Goal: Information Seeking & Learning: Understand process/instructions

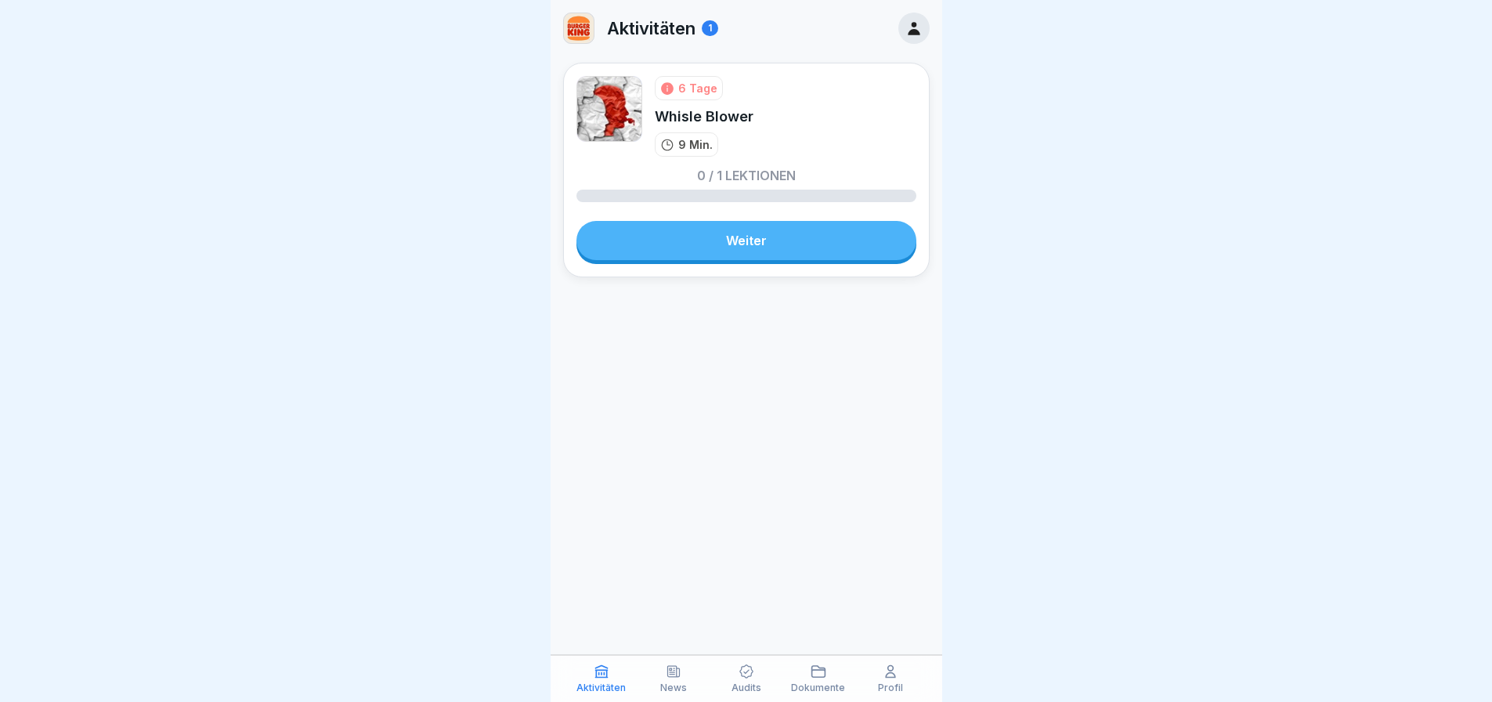
click at [700, 242] on link "Weiter" at bounding box center [747, 240] width 340 height 39
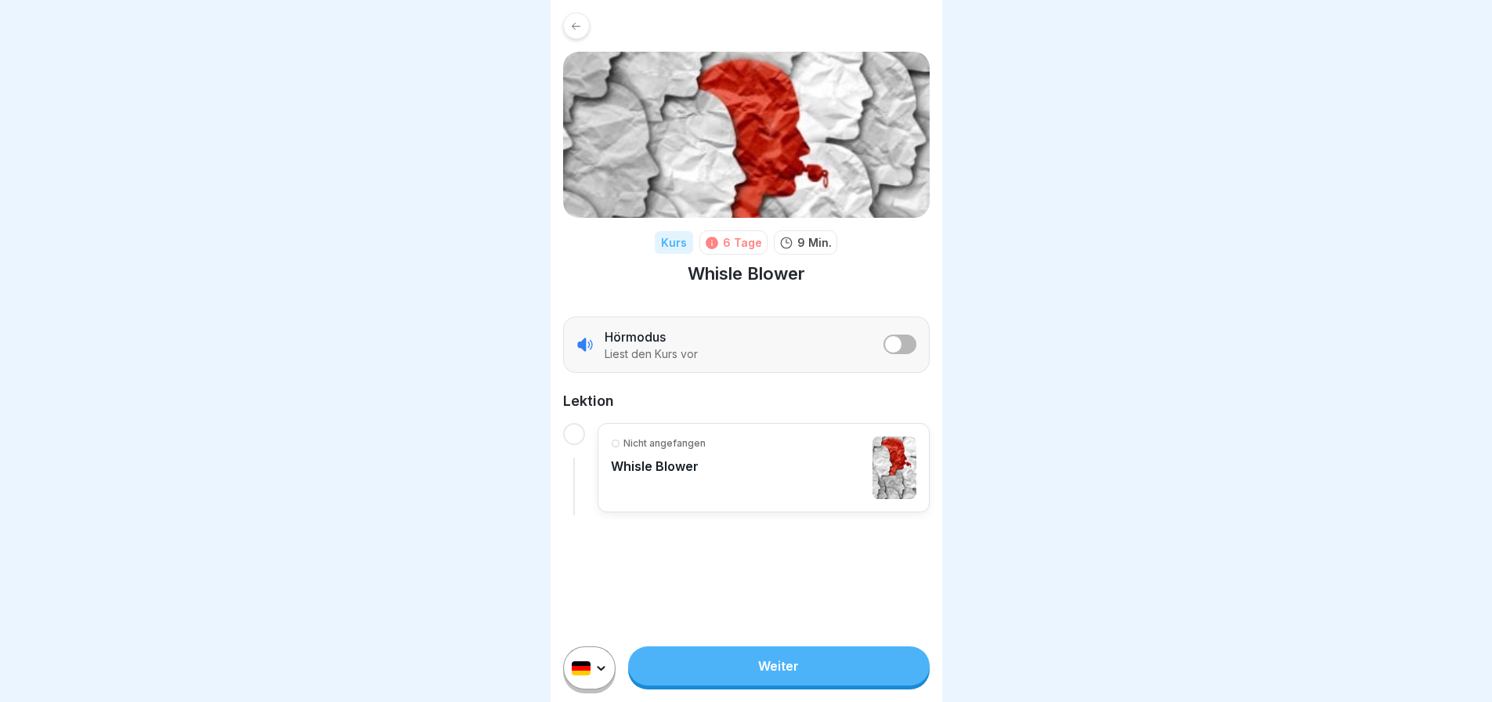
click at [768, 672] on link "Weiter" at bounding box center [778, 665] width 301 height 39
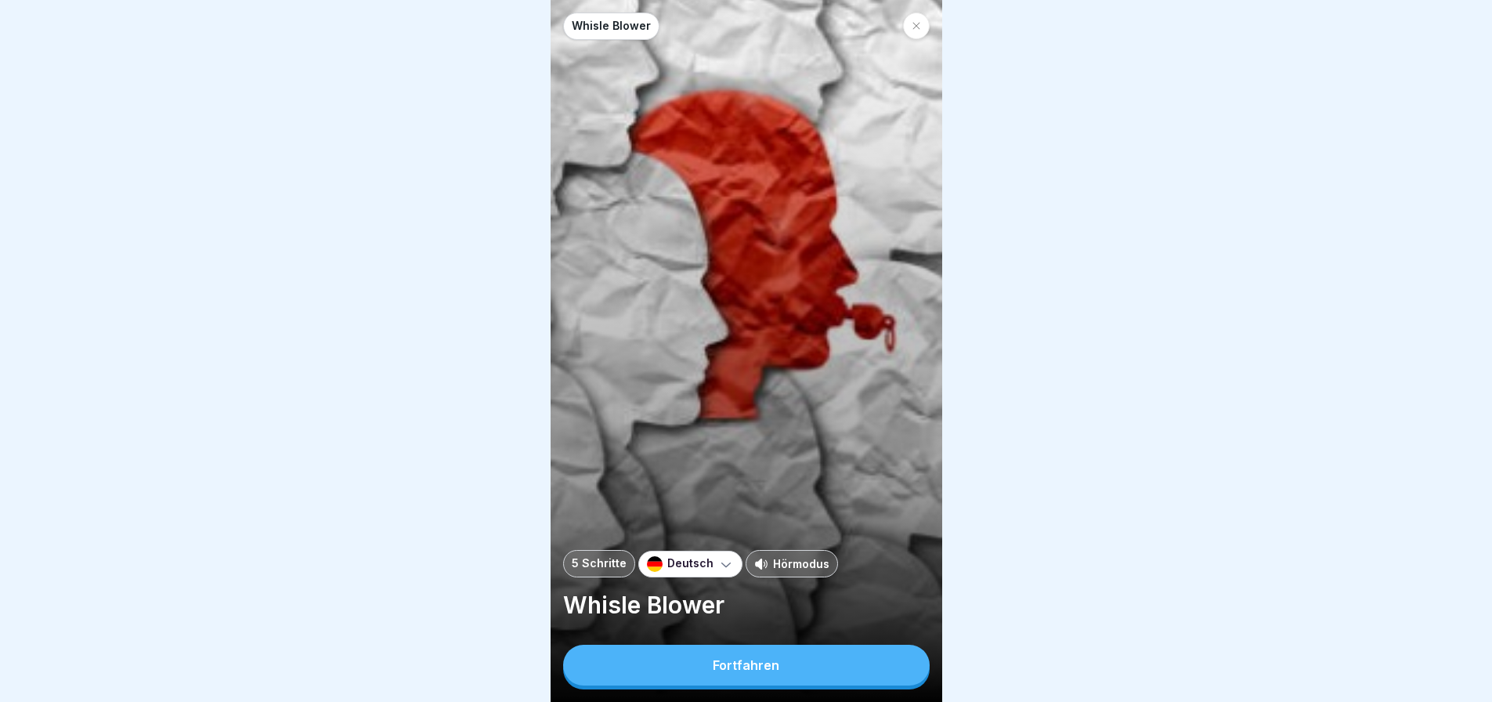
click at [751, 671] on div "Fortfahren" at bounding box center [746, 665] width 67 height 14
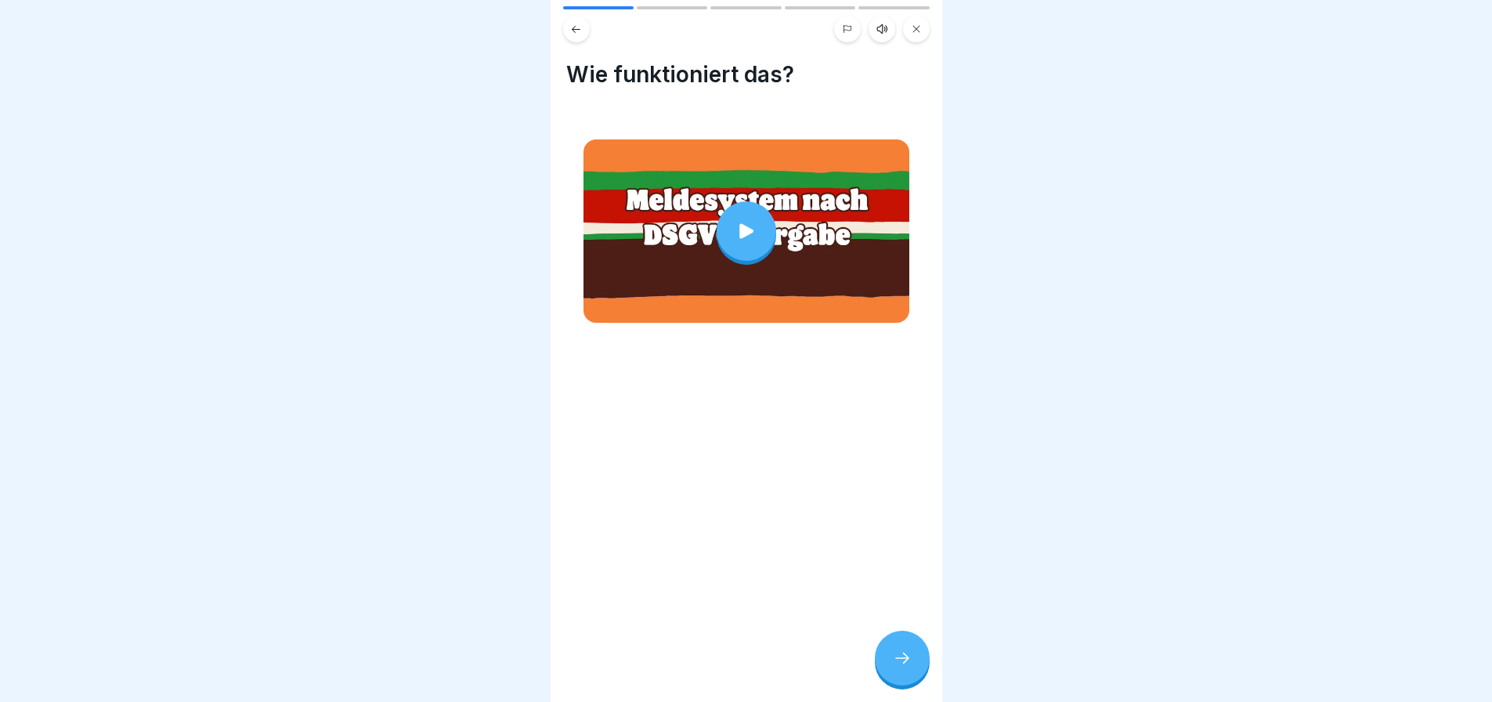
click at [745, 207] on div at bounding box center [747, 231] width 60 height 60
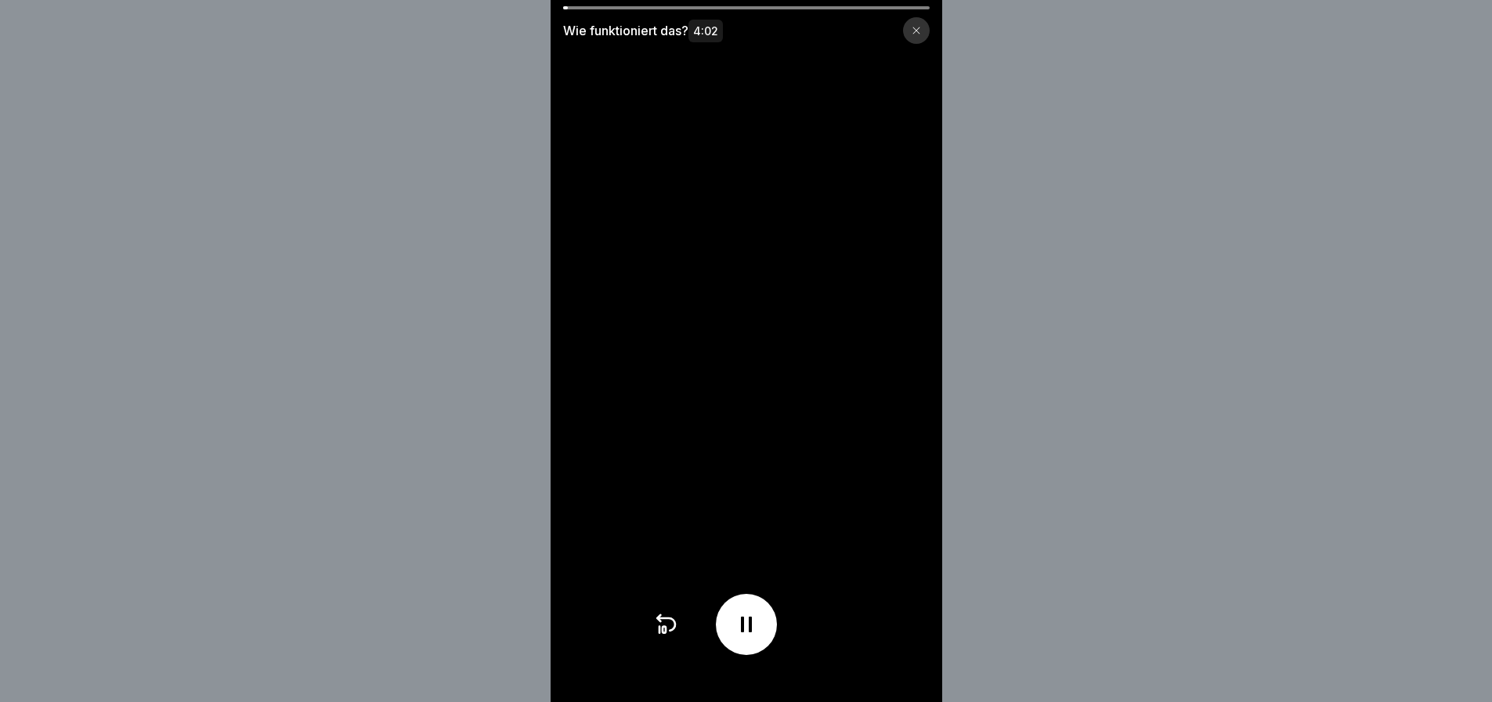
click at [924, 39] on div at bounding box center [916, 30] width 27 height 27
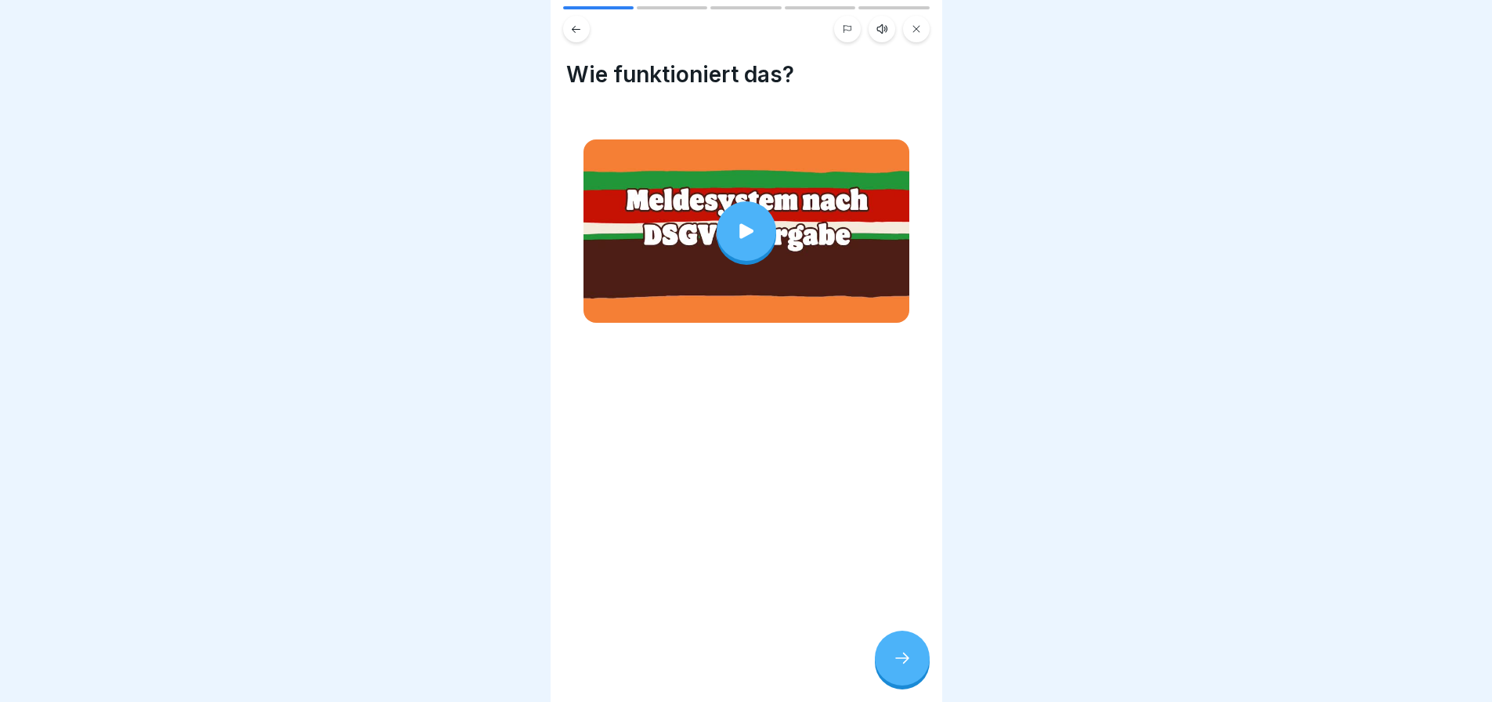
click at [897, 667] on icon at bounding box center [902, 658] width 19 height 19
click at [908, 667] on icon at bounding box center [902, 658] width 19 height 19
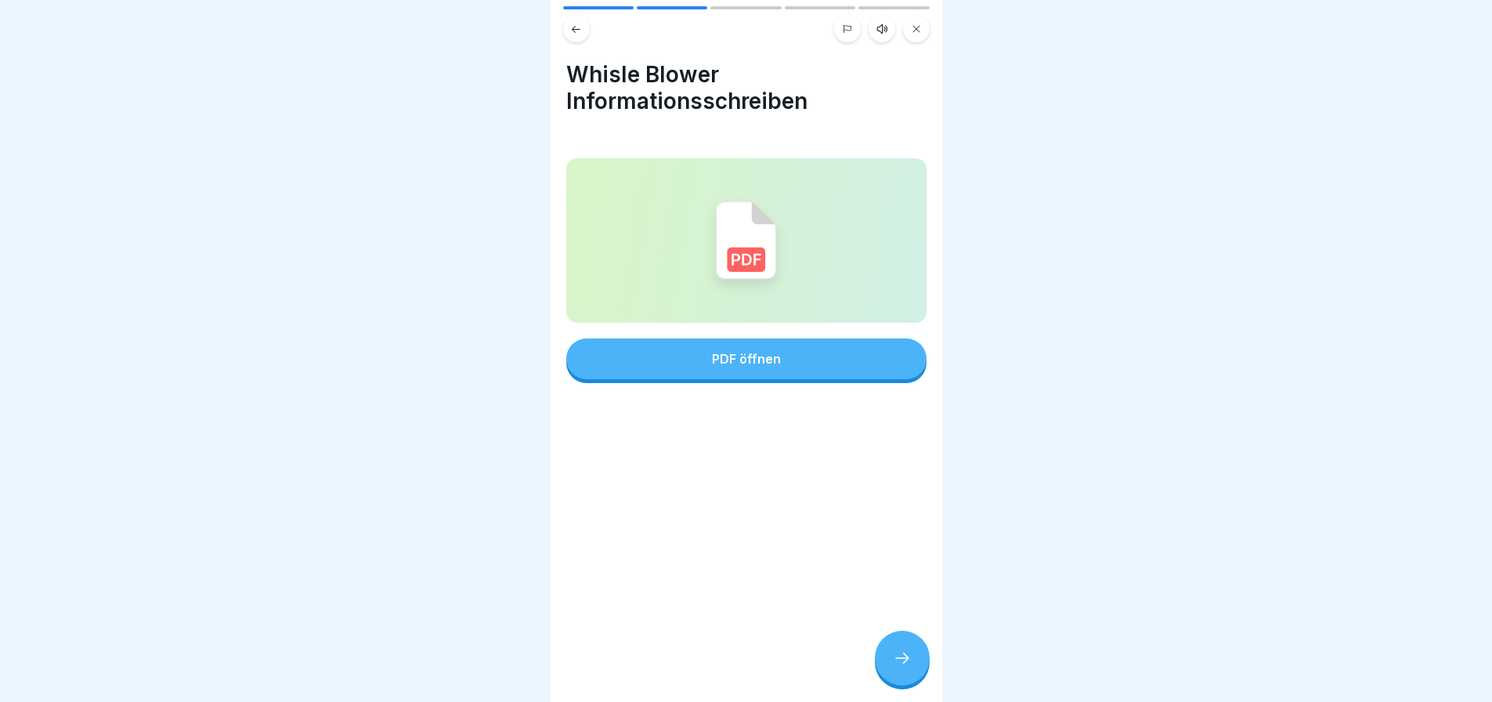
click at [783, 357] on button "PDF öffnen" at bounding box center [746, 358] width 360 height 41
click at [902, 684] on div at bounding box center [902, 658] width 55 height 55
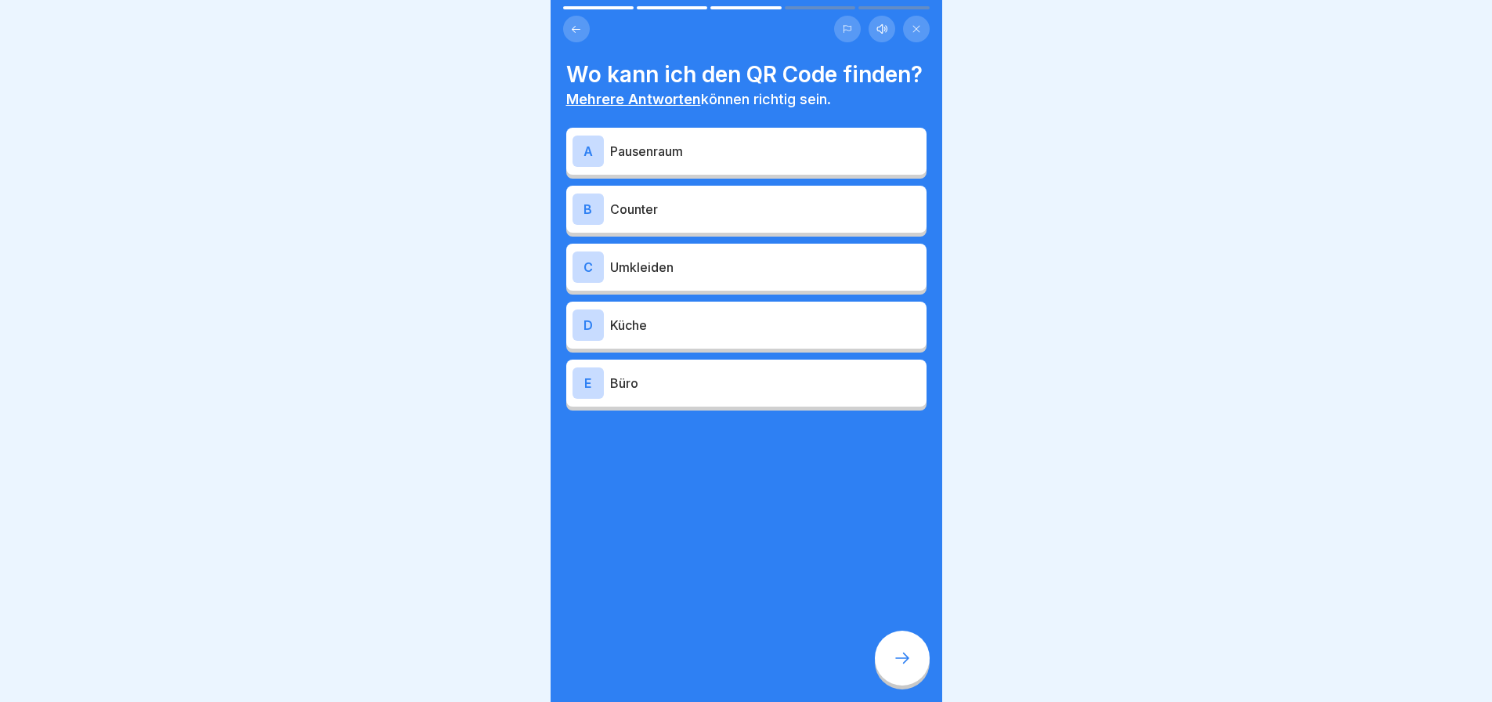
click at [670, 161] on p "Pausenraum" at bounding box center [765, 151] width 310 height 19
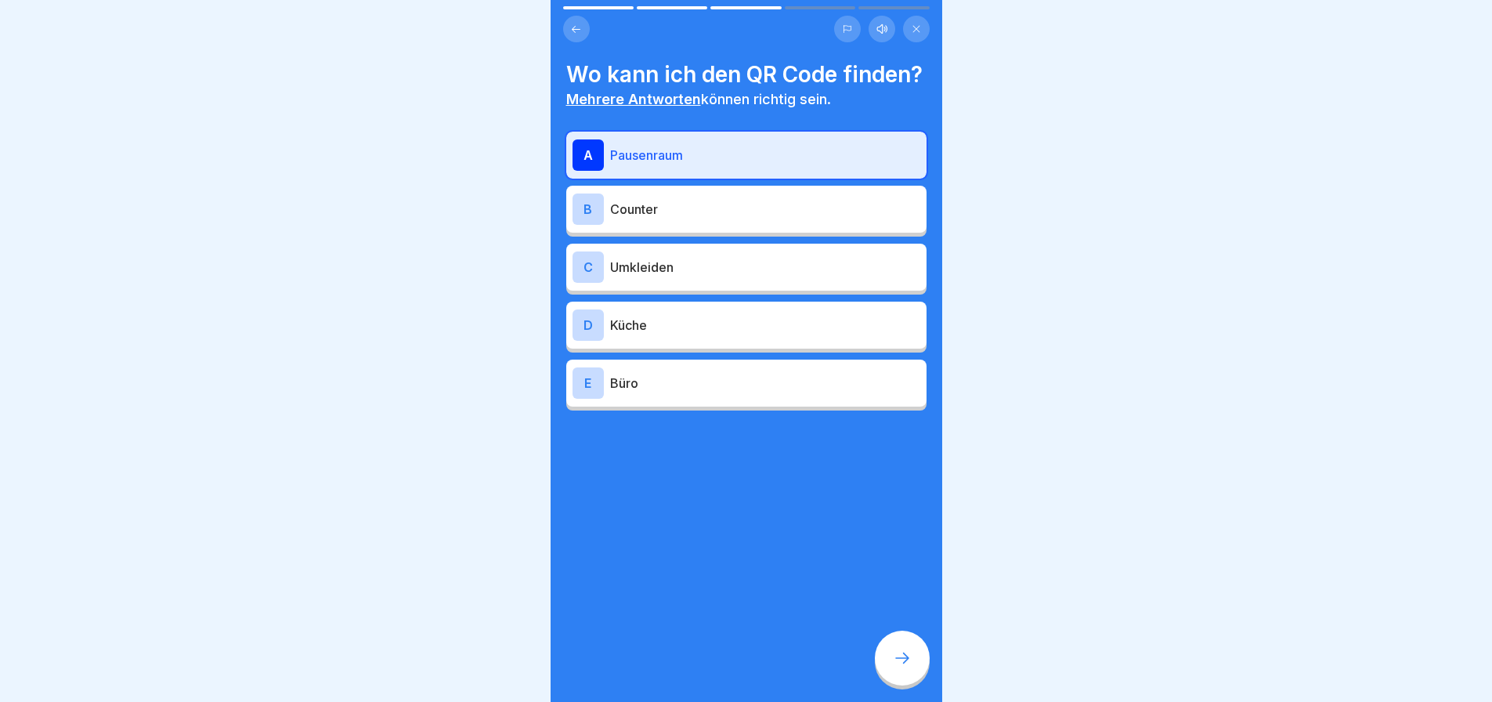
click at [664, 277] on p "Umkleiden" at bounding box center [765, 267] width 310 height 19
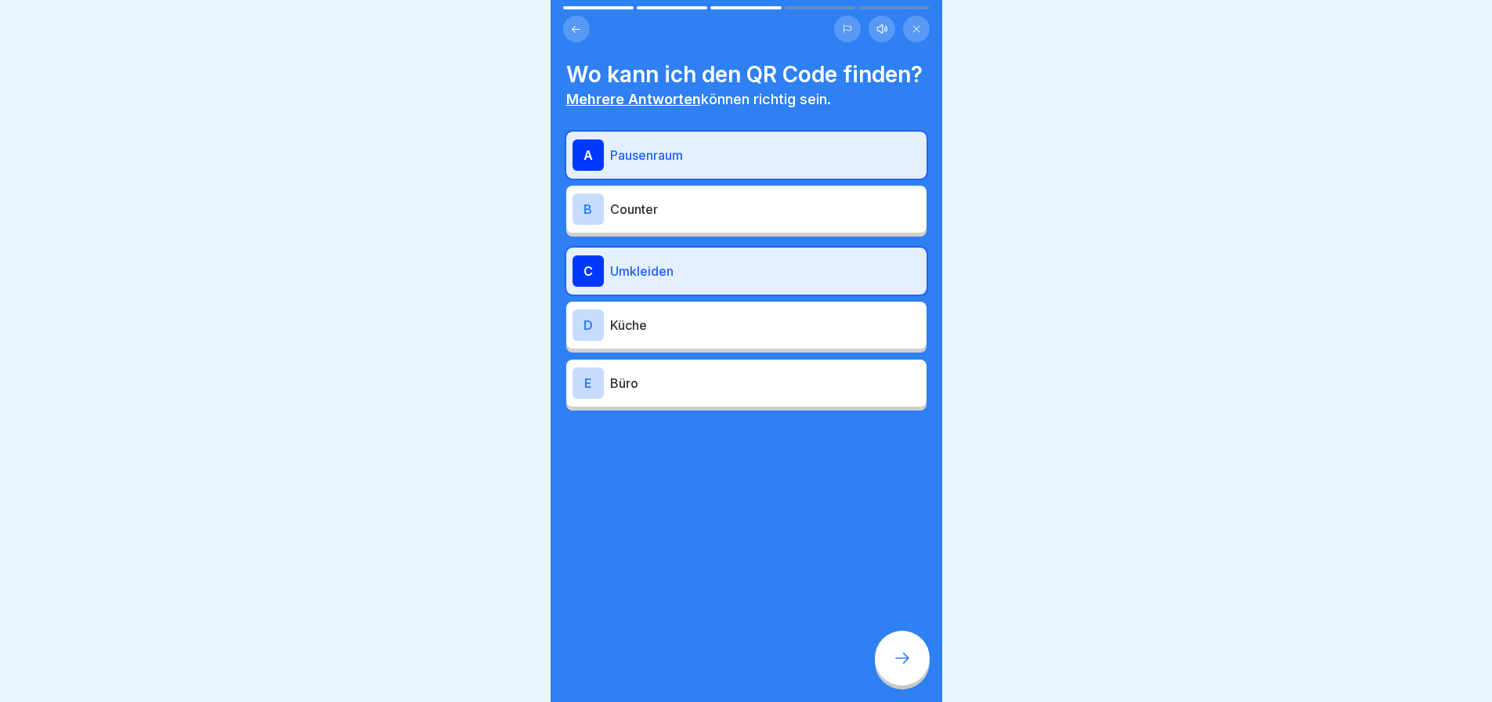
click at [697, 394] on div "E Büro" at bounding box center [747, 382] width 348 height 31
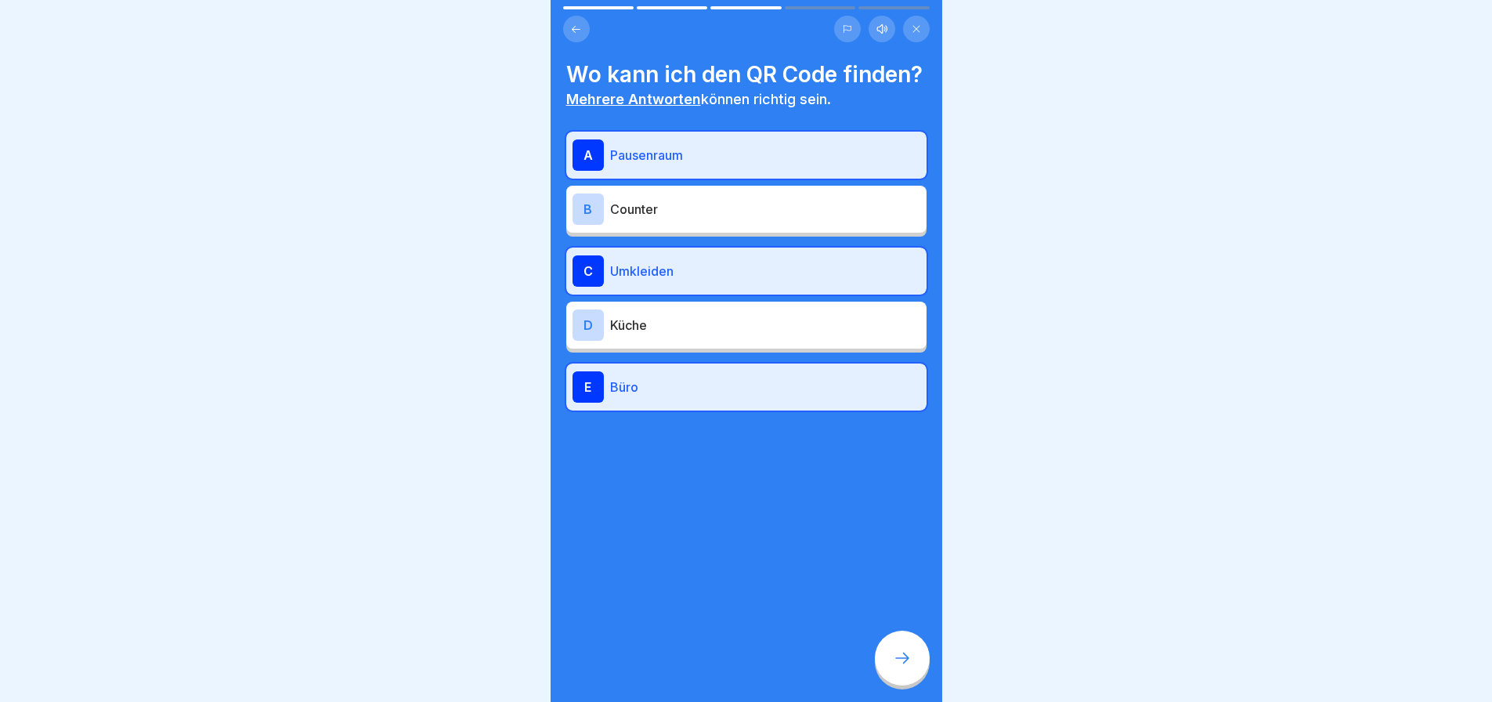
click at [700, 335] on p "Küche" at bounding box center [765, 325] width 310 height 19
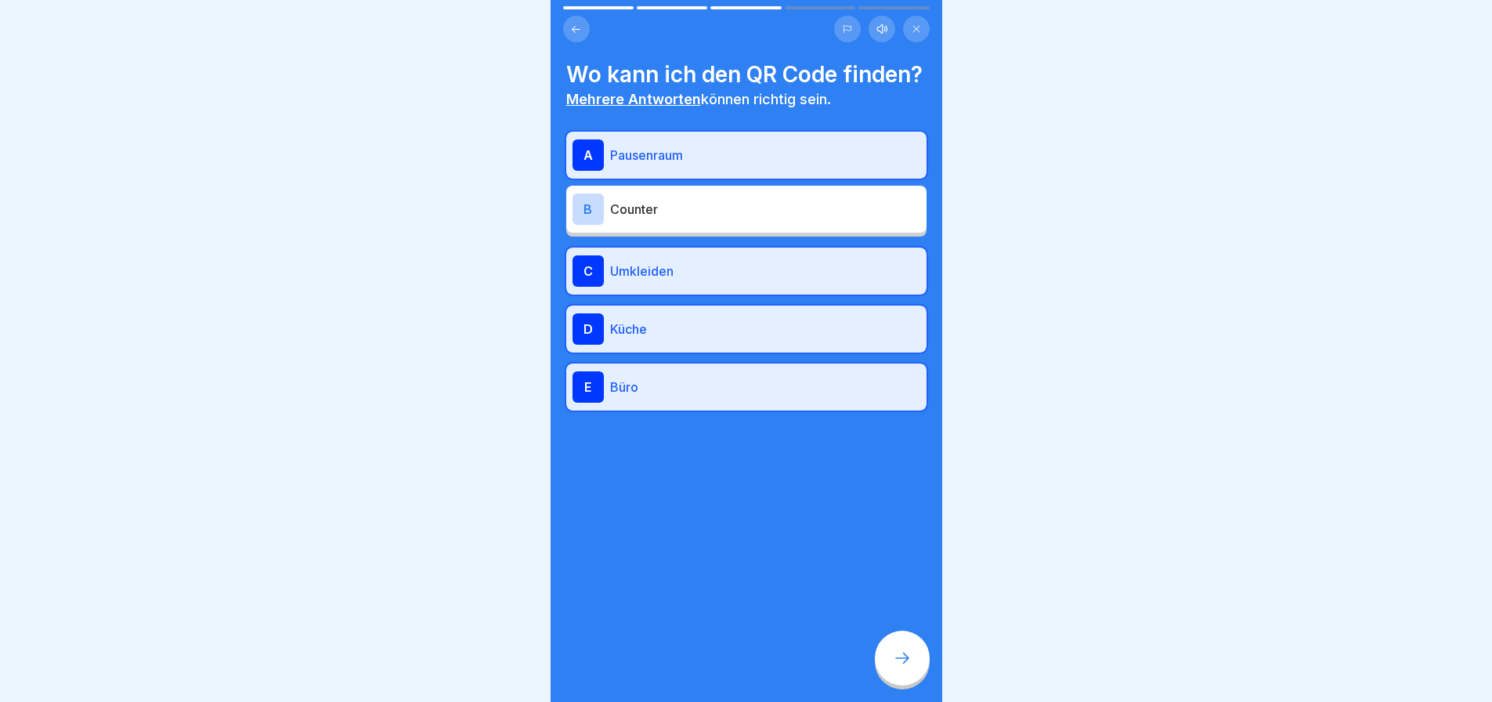
click at [672, 225] on div "B Counter" at bounding box center [747, 208] width 348 height 31
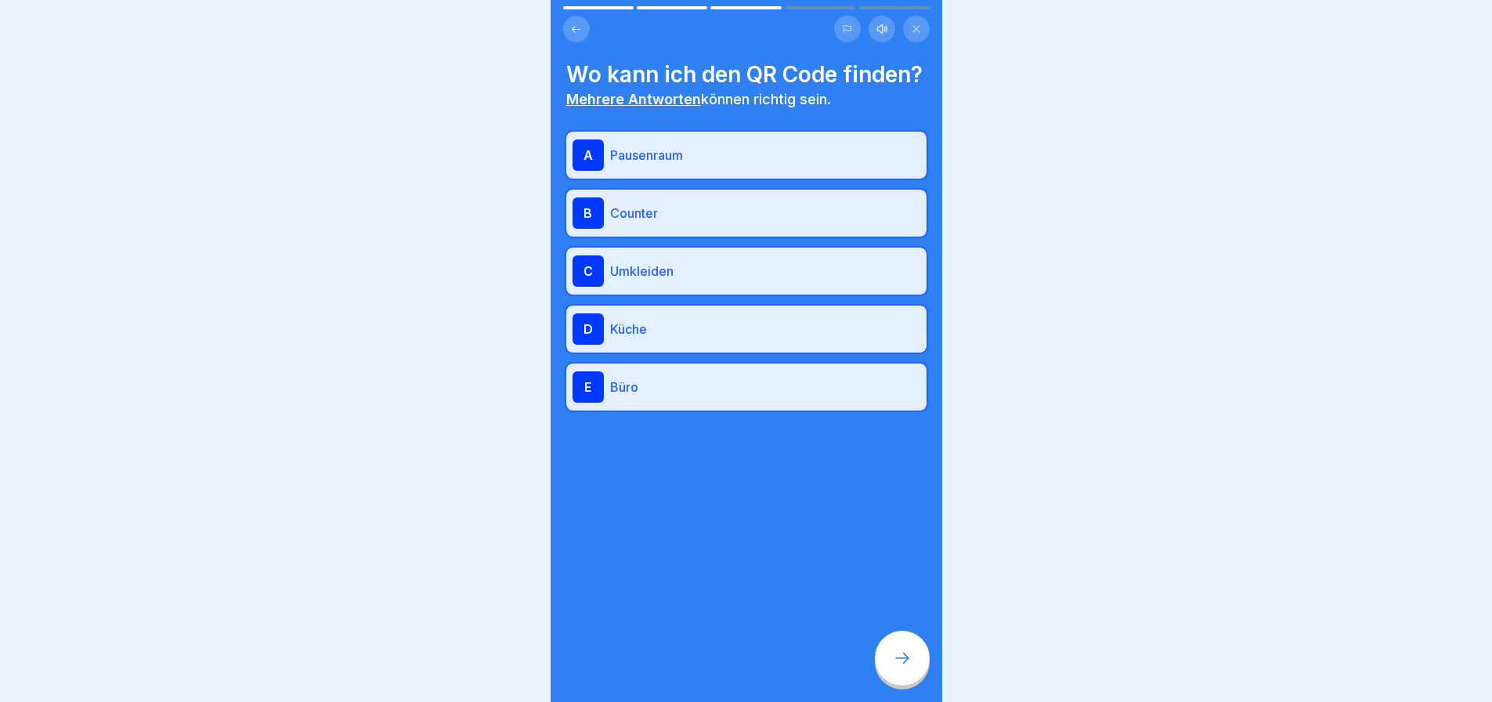
click at [899, 656] on div at bounding box center [902, 658] width 55 height 55
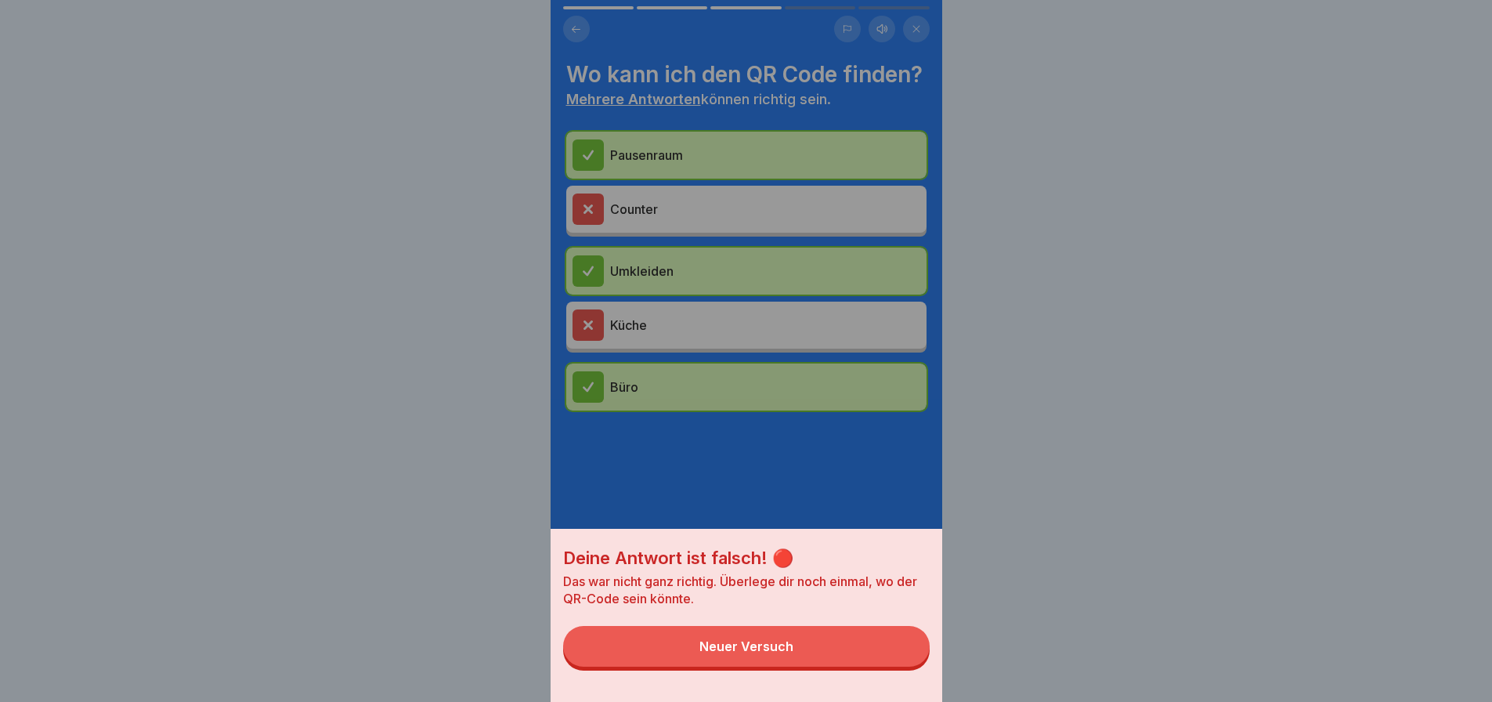
click at [891, 655] on button "Neuer Versuch" at bounding box center [746, 646] width 367 height 41
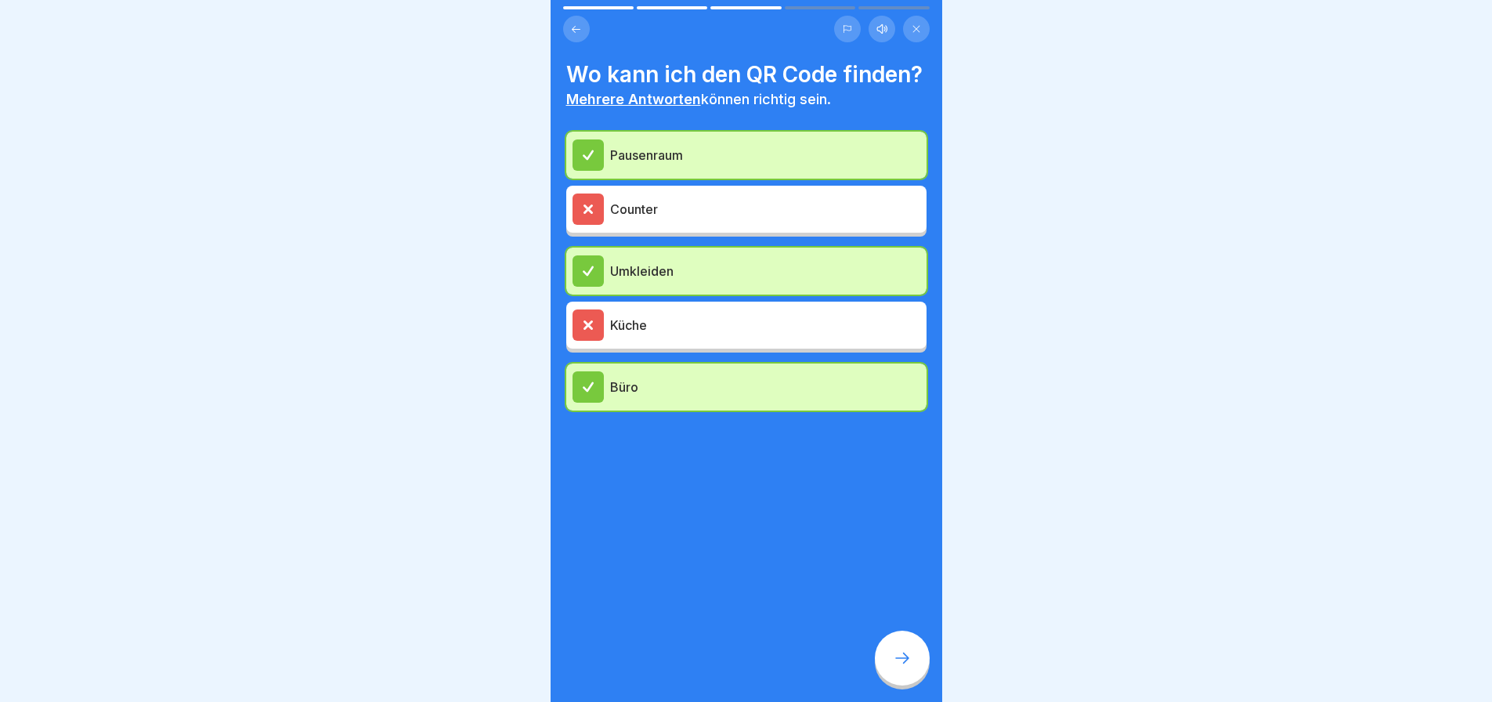
click at [713, 335] on p "Küche" at bounding box center [765, 325] width 310 height 19
click at [903, 645] on div at bounding box center [902, 658] width 55 height 55
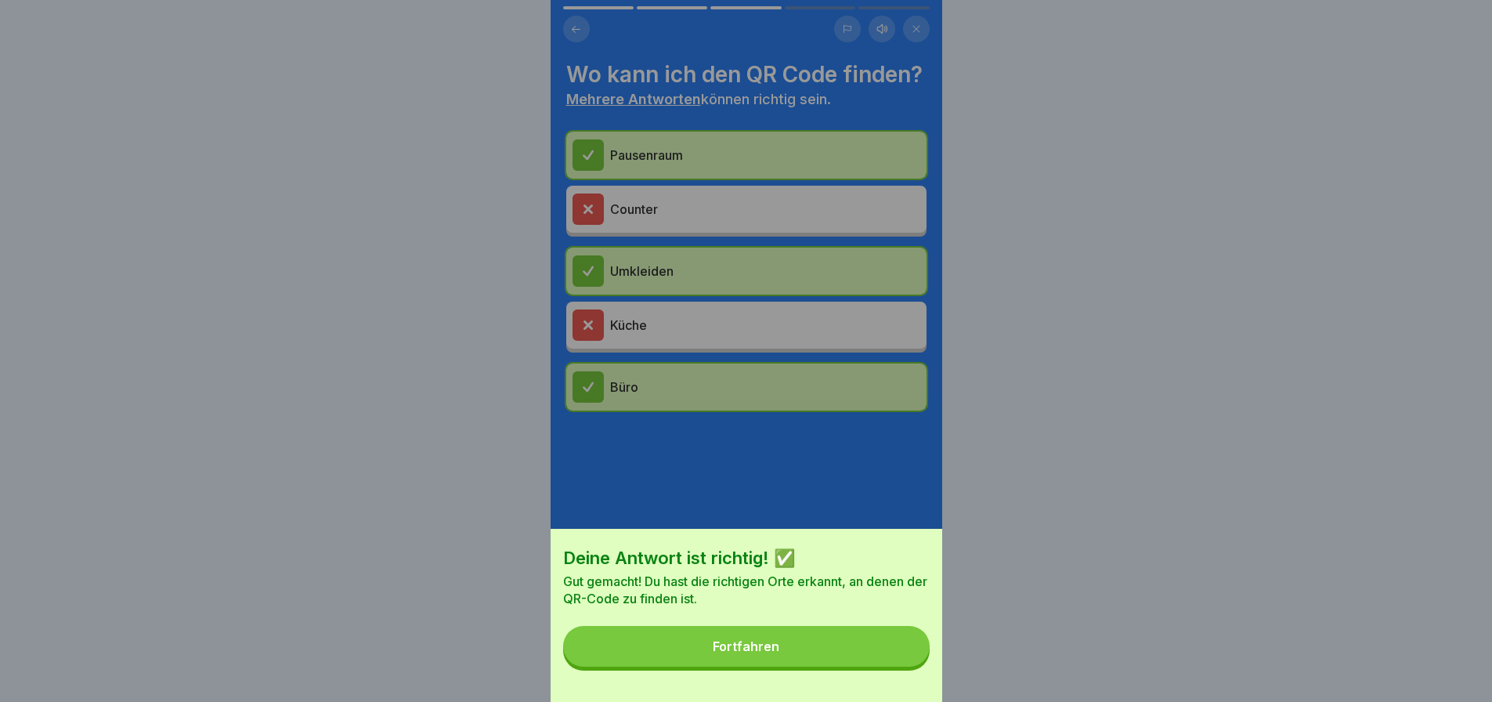
click at [866, 649] on button "Fortfahren" at bounding box center [746, 646] width 367 height 41
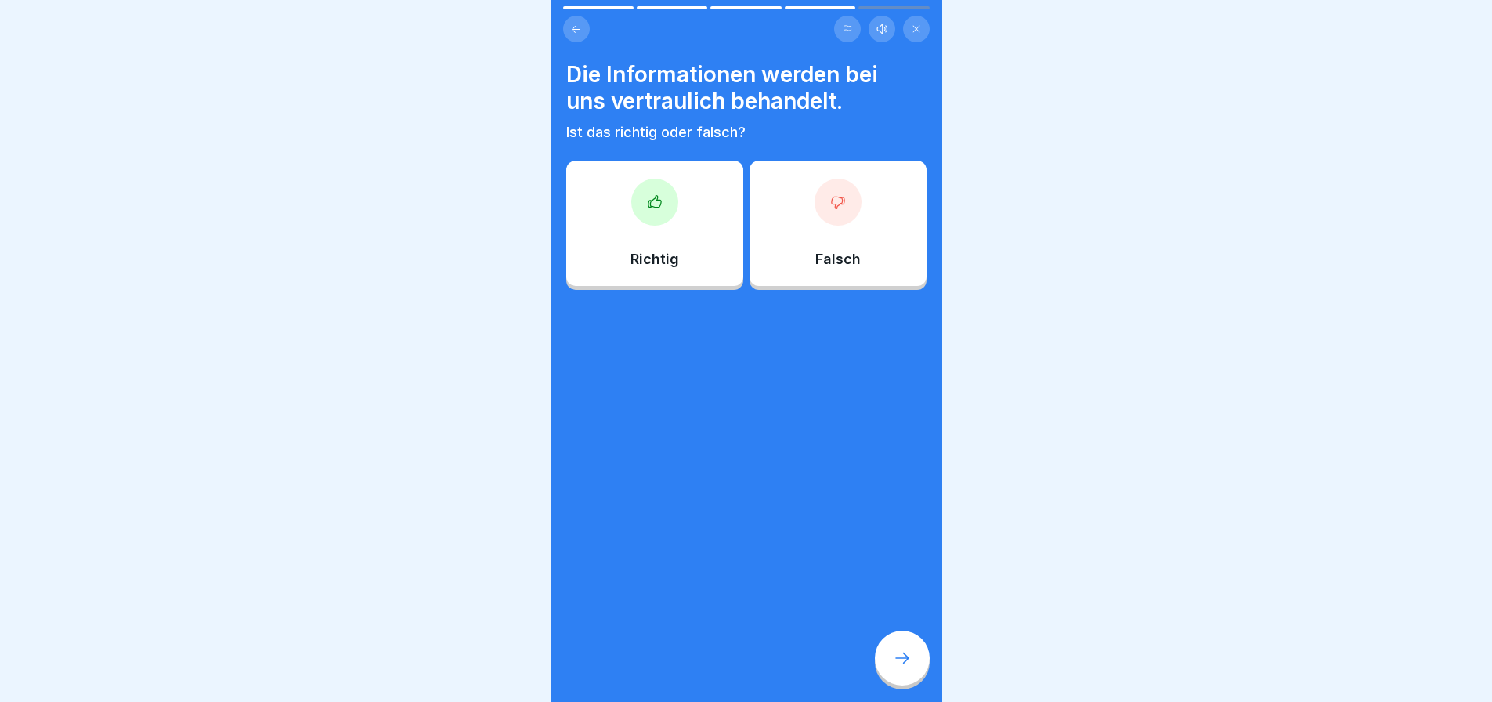
click at [622, 221] on div "Richtig" at bounding box center [654, 223] width 177 height 125
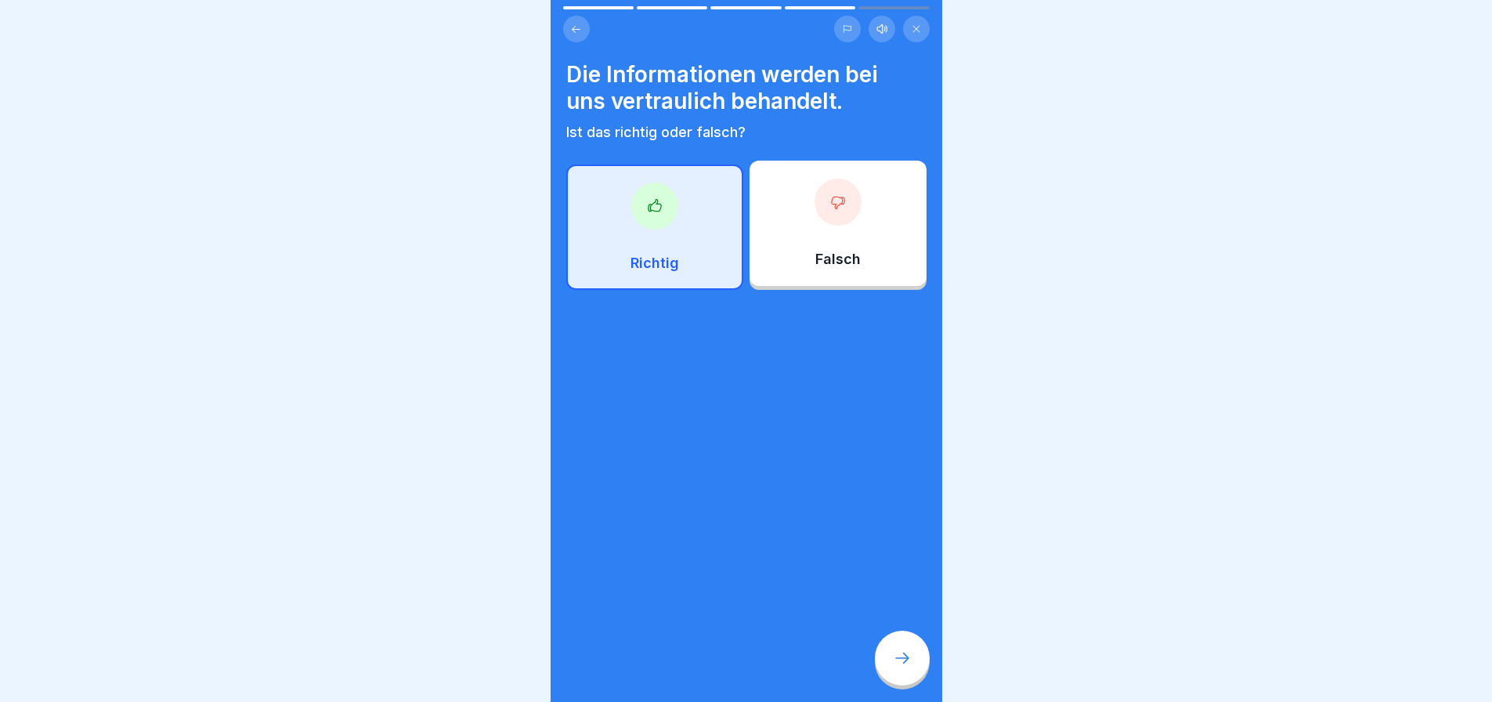
click at [917, 650] on div at bounding box center [902, 658] width 55 height 55
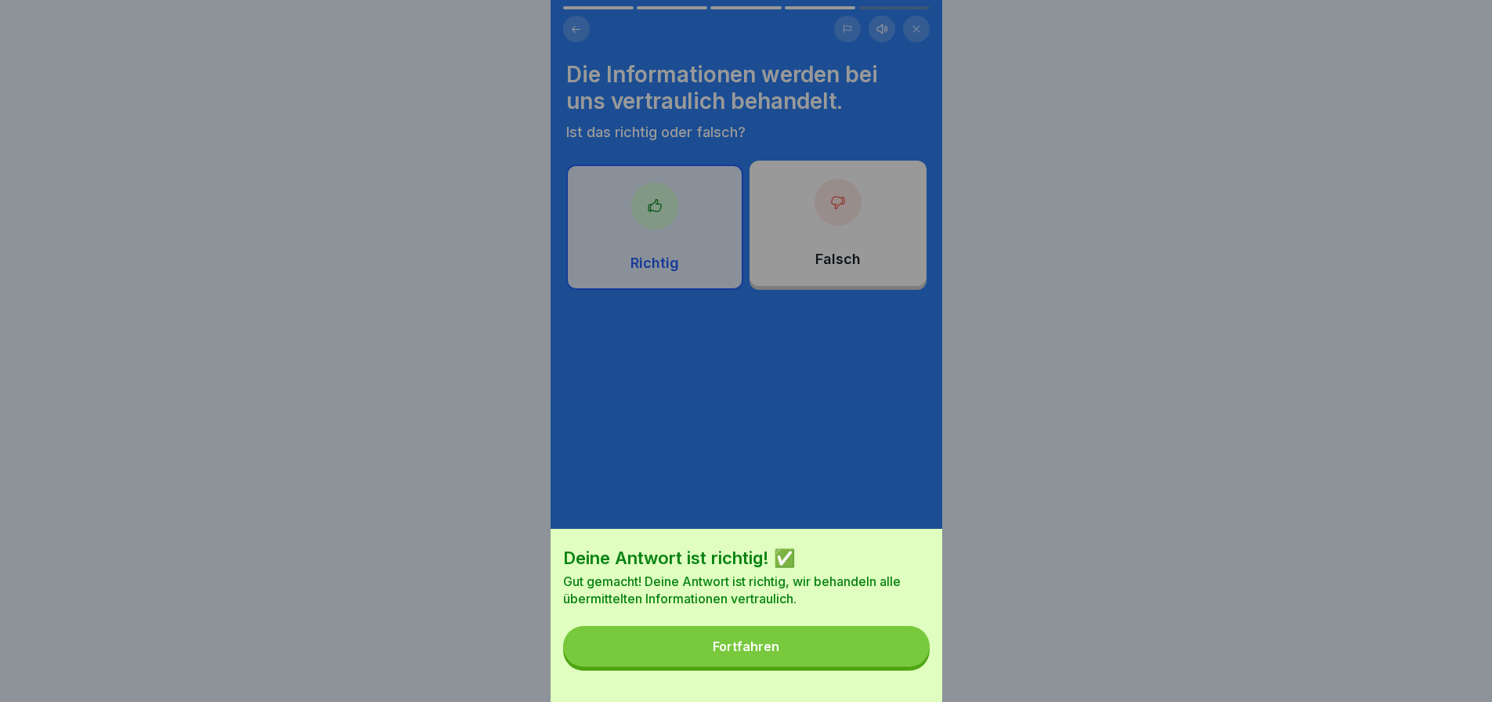
click at [895, 652] on button "Fortfahren" at bounding box center [746, 646] width 367 height 41
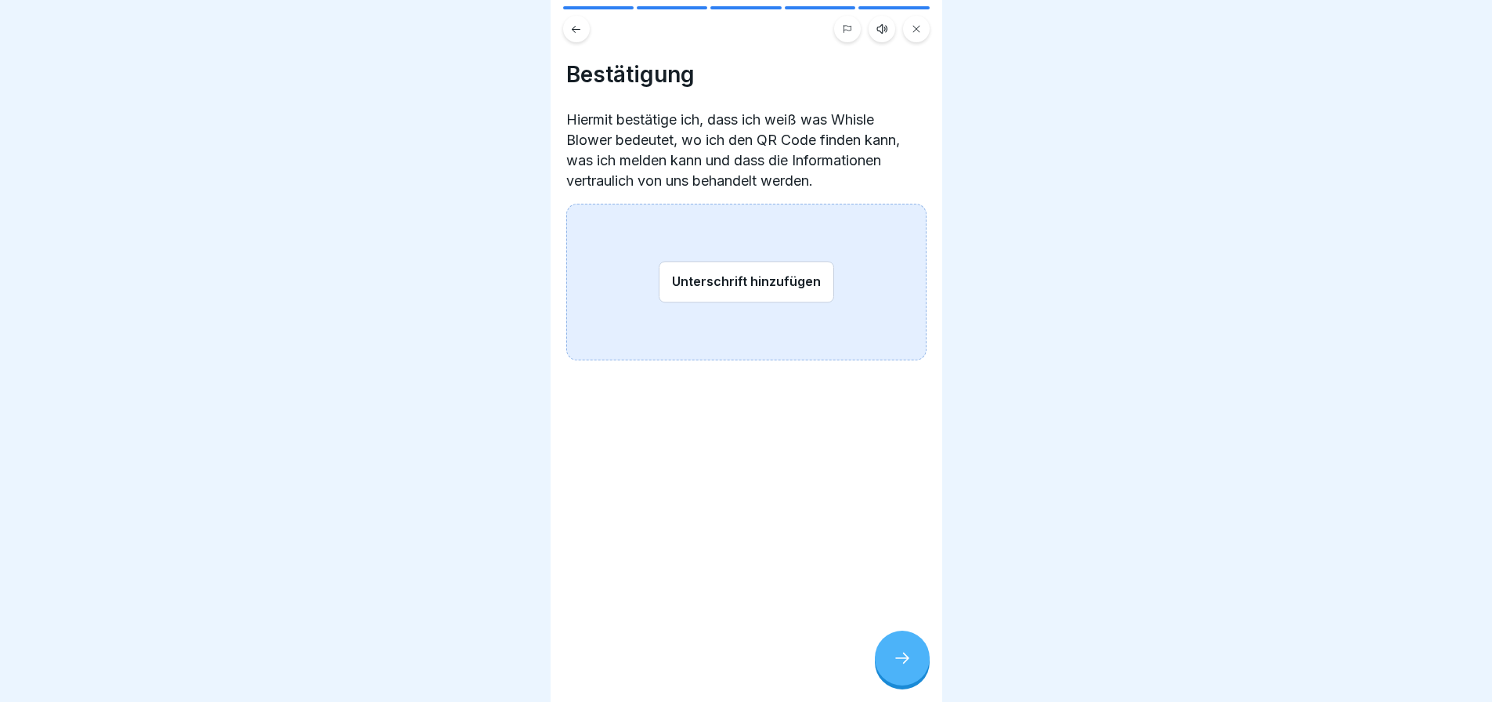
click at [729, 284] on button "Unterschrift hinzufügen" at bounding box center [746, 282] width 175 height 42
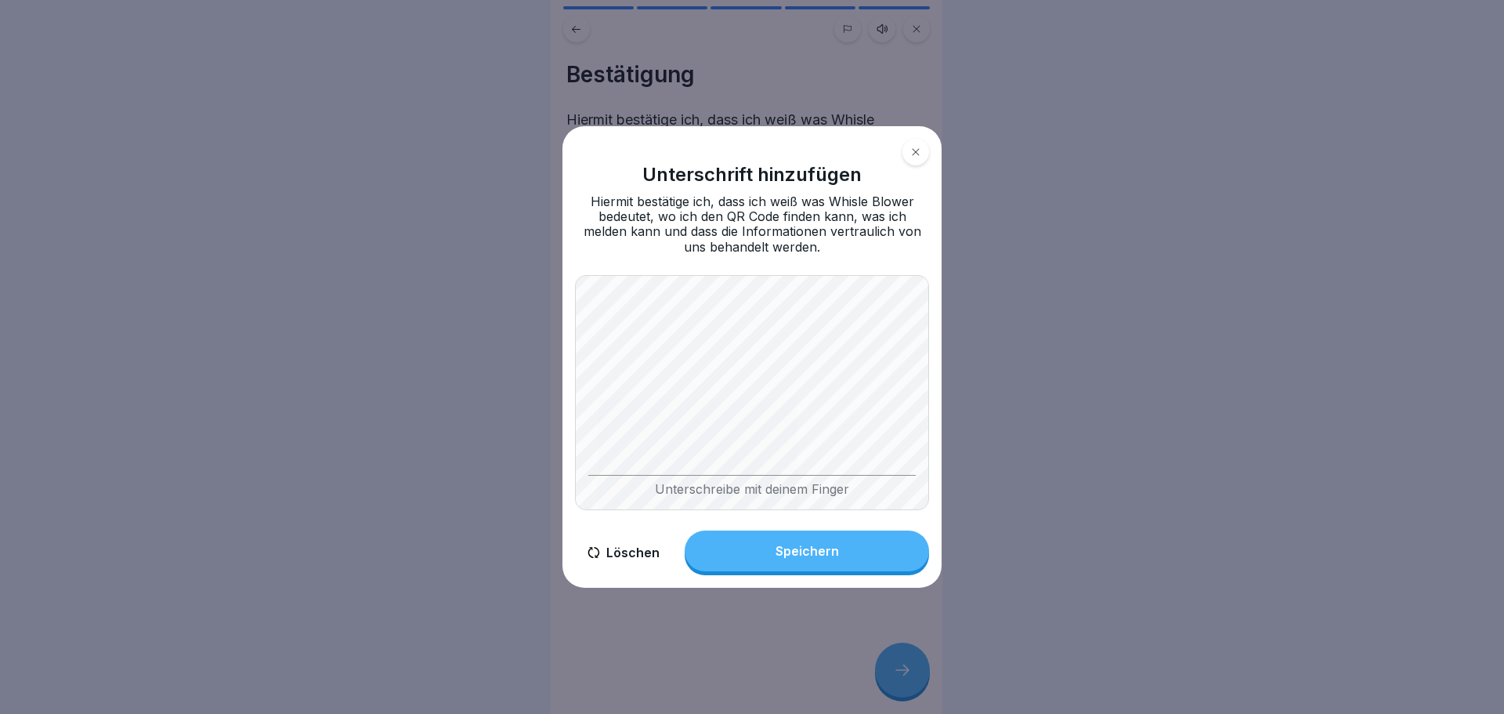
click at [837, 559] on button "Speichern" at bounding box center [807, 550] width 244 height 41
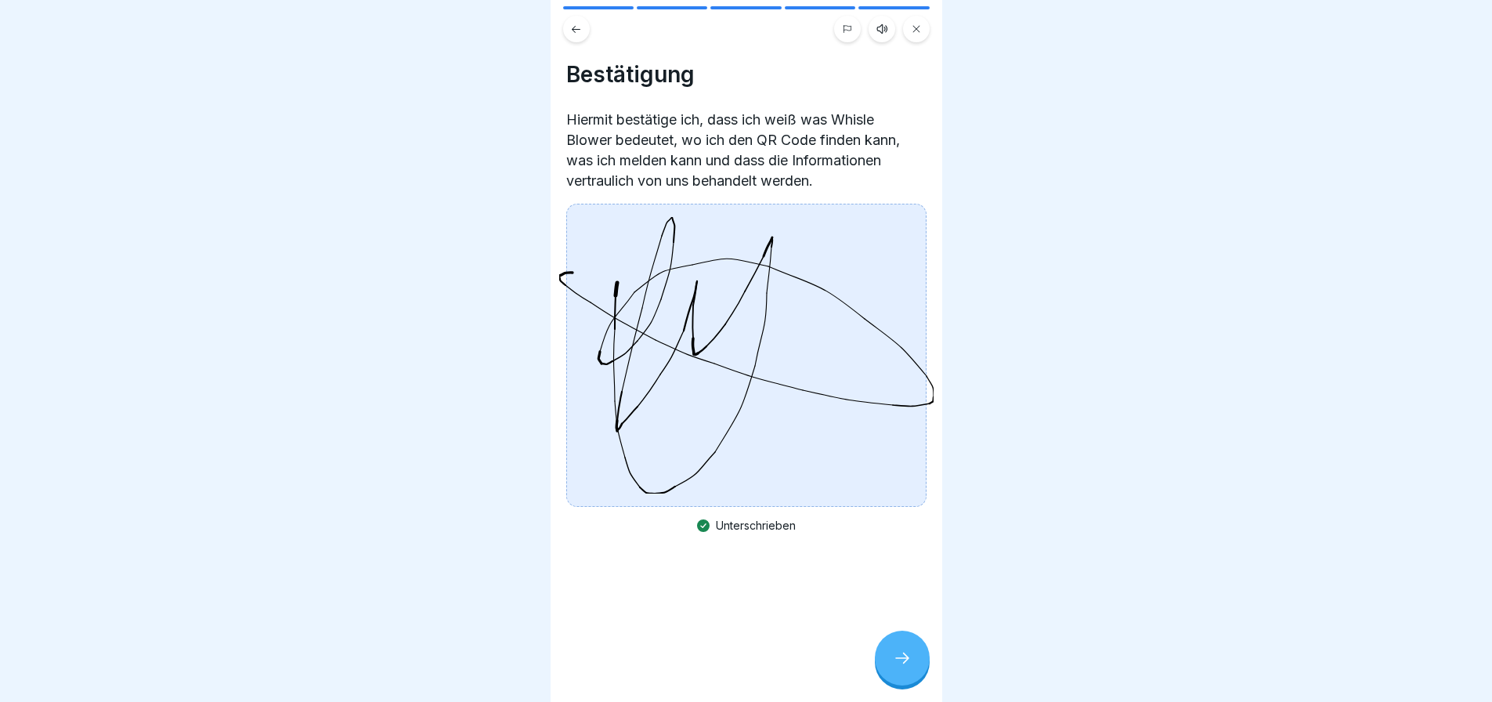
click at [906, 665] on icon at bounding box center [902, 658] width 19 height 19
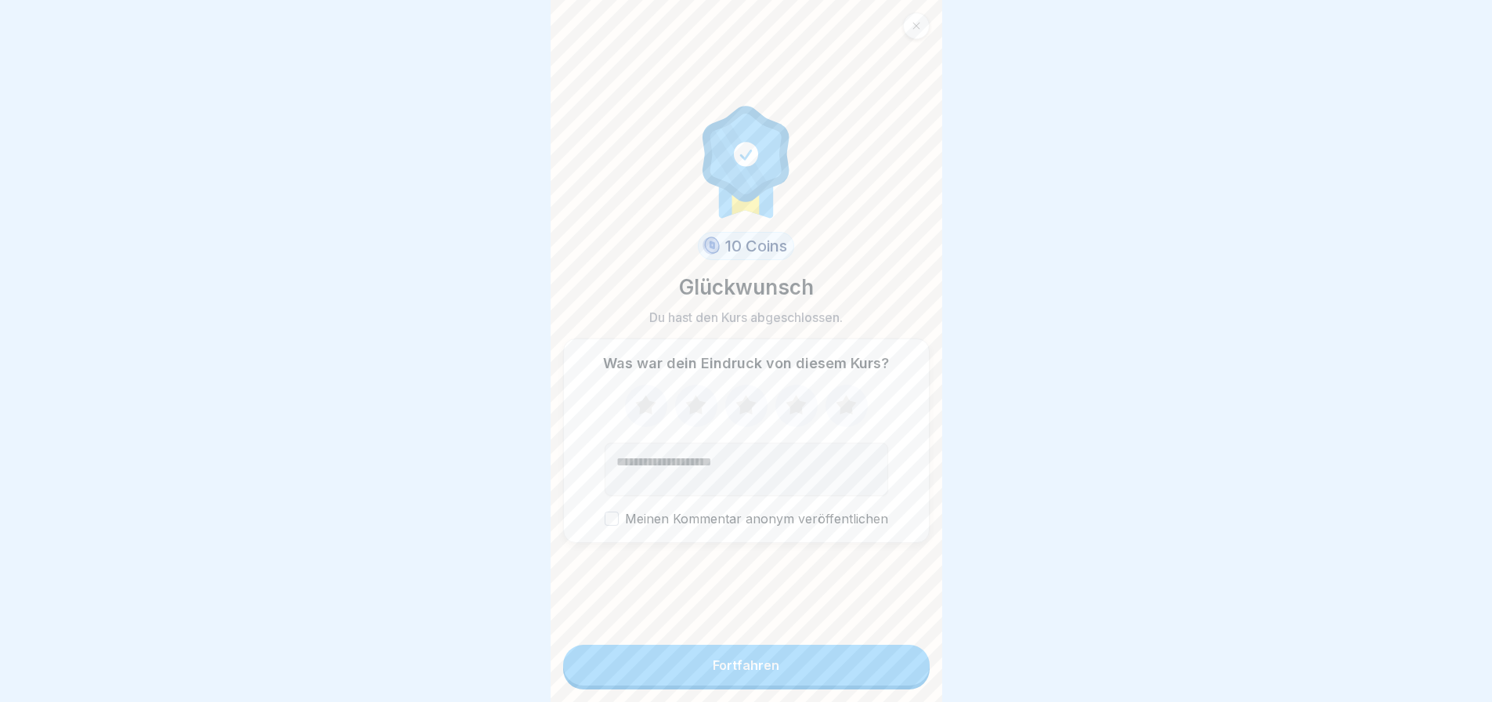
click at [834, 671] on button "Fortfahren" at bounding box center [746, 665] width 367 height 41
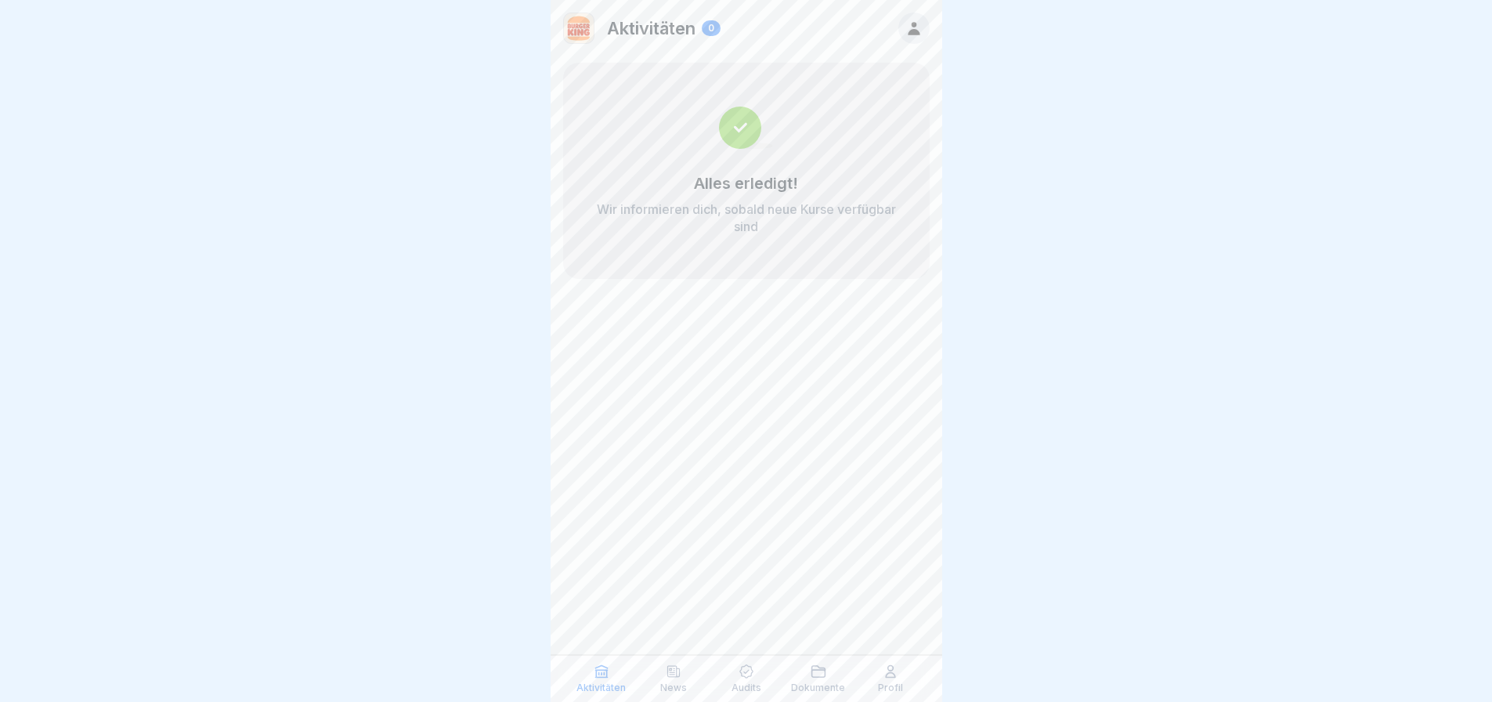
click at [616, 672] on div "Aktivitäten" at bounding box center [602, 679] width 64 height 30
click at [718, 677] on div "Audits" at bounding box center [746, 679] width 64 height 30
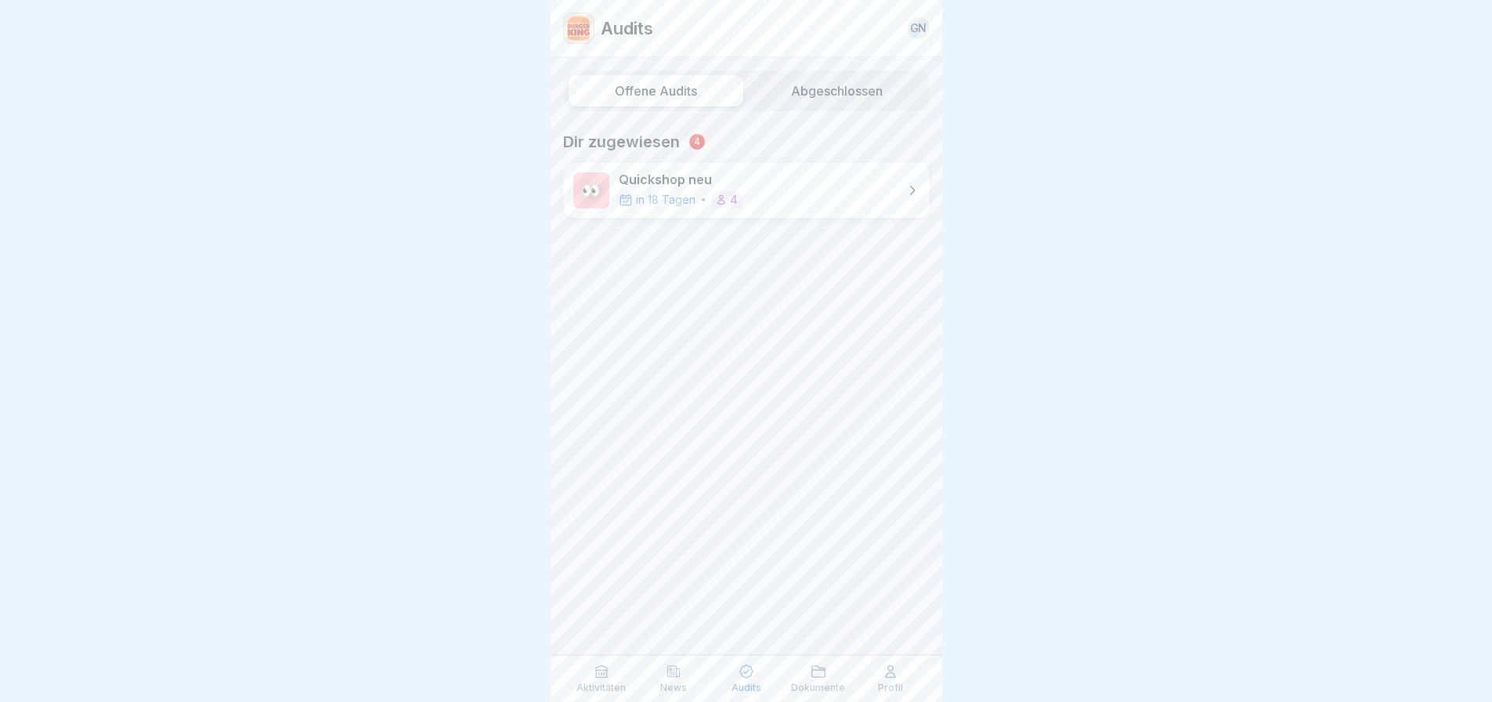
click at [824, 668] on icon at bounding box center [818, 671] width 13 height 11
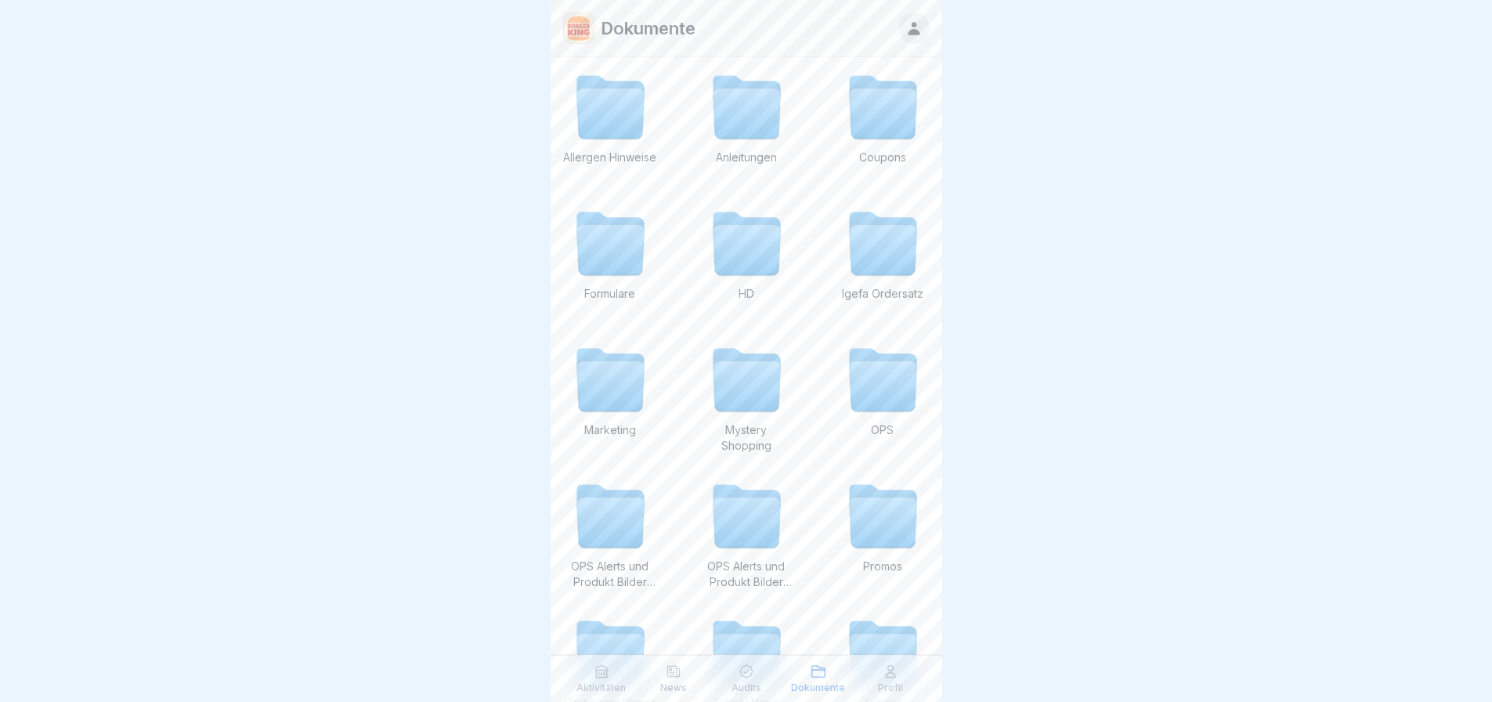
click at [876, 689] on div "Profil" at bounding box center [891, 679] width 64 height 30
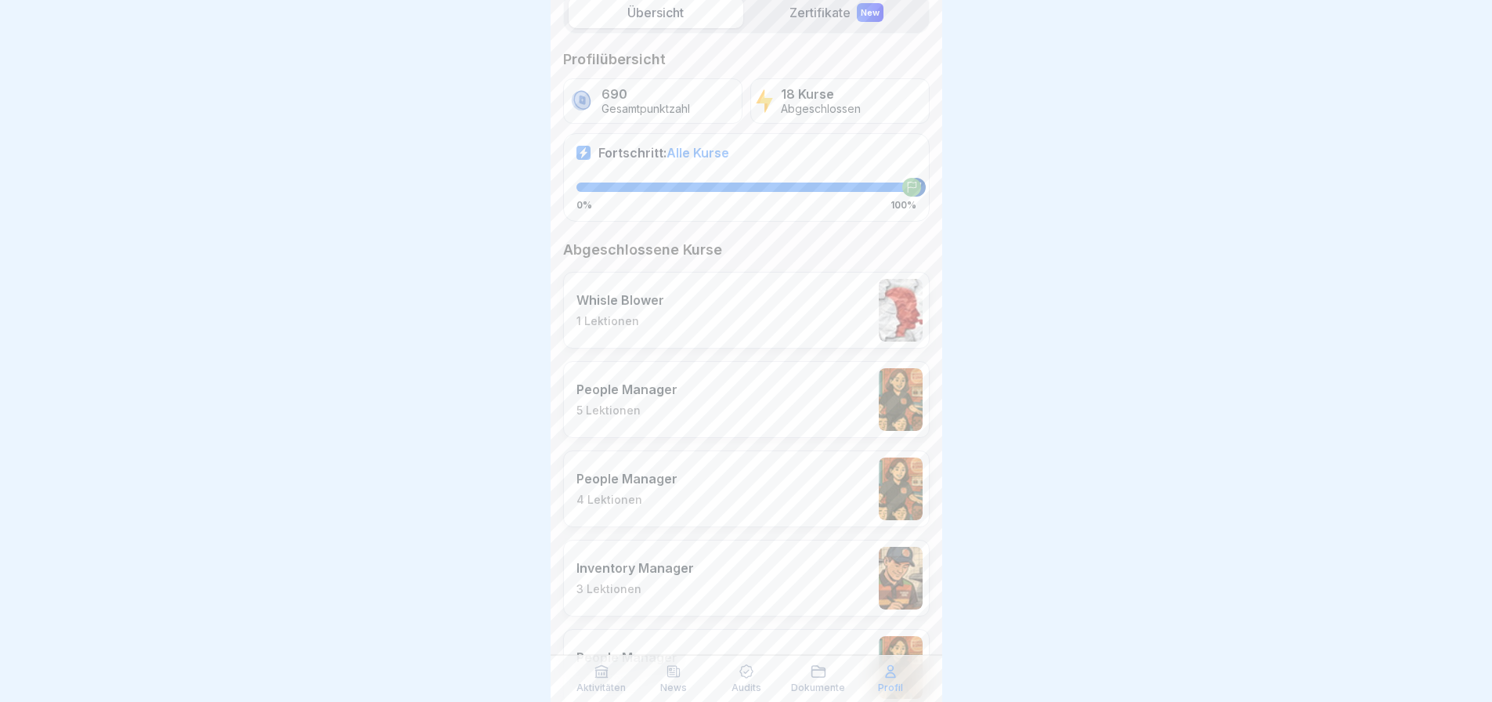
scroll to position [235, 0]
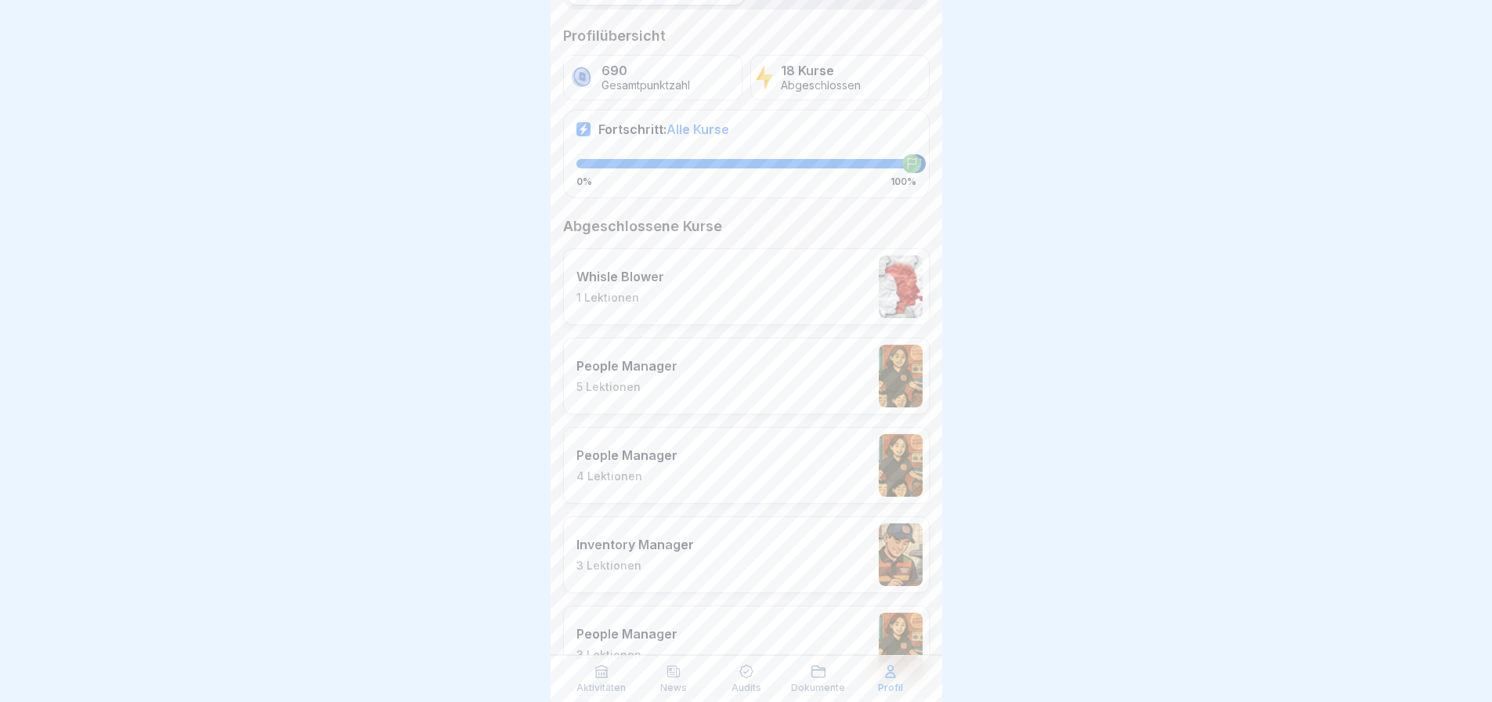
click at [602, 692] on p "Aktivitäten" at bounding box center [601, 687] width 49 height 11
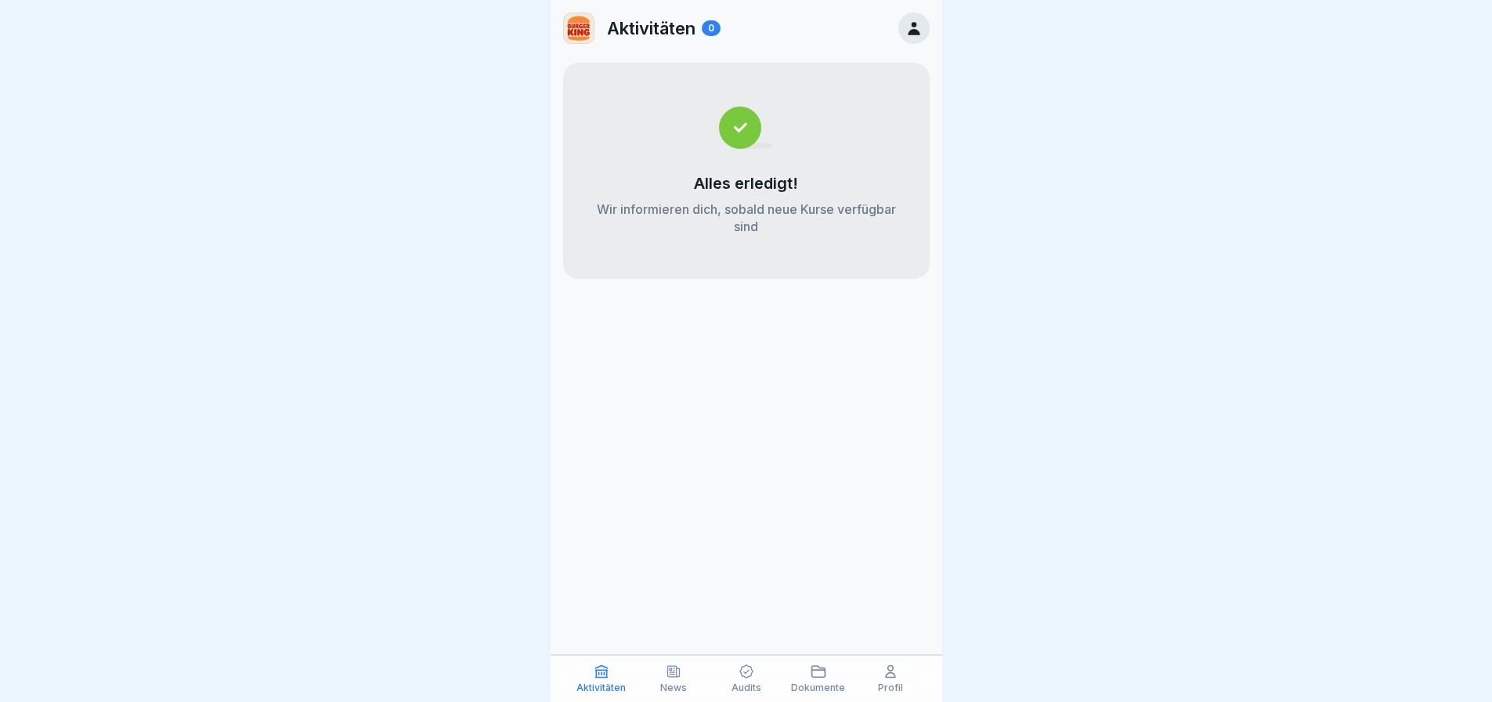
click at [660, 659] on div "Aktivitäten News Audits Dokumente Profil" at bounding box center [747, 678] width 392 height 47
click at [668, 667] on icon at bounding box center [674, 671] width 12 height 11
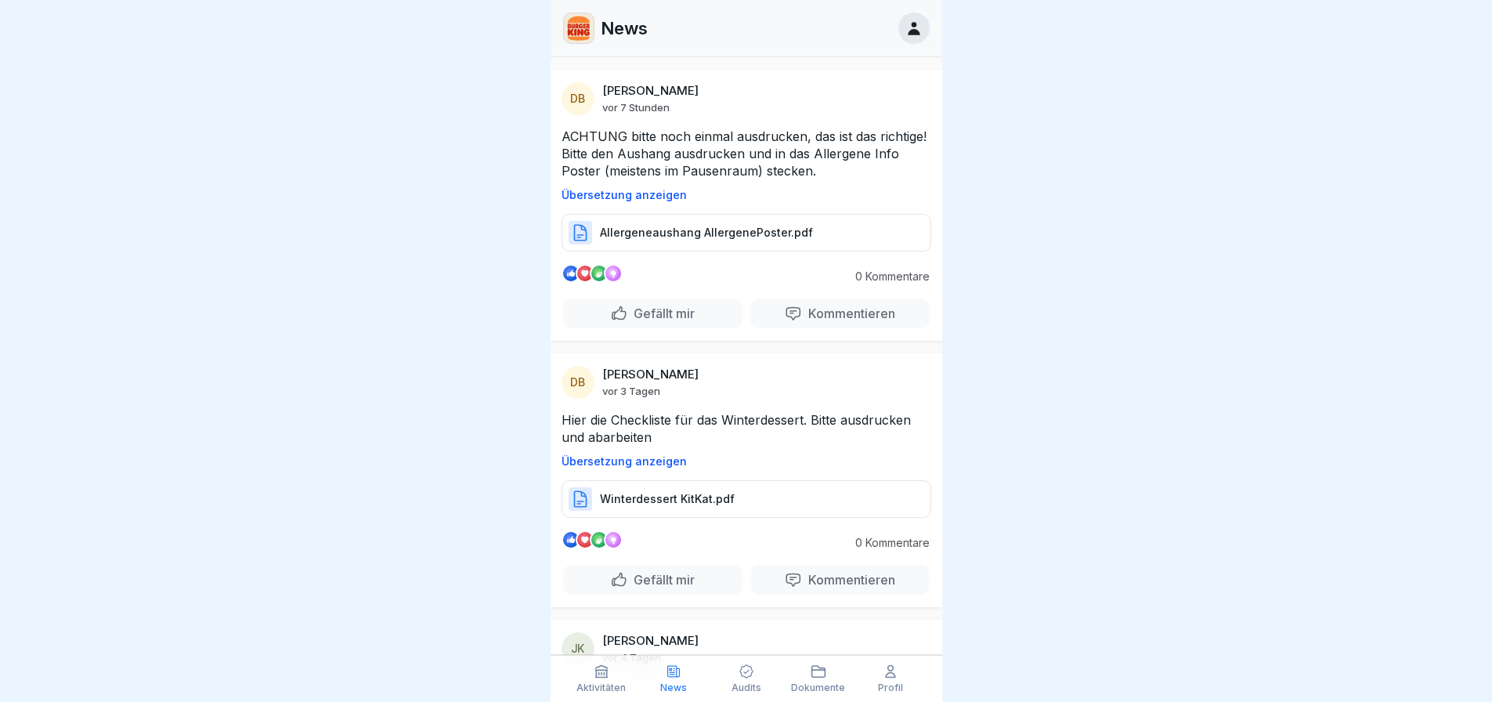
click at [662, 240] on p "Allergeneaushang AllergenePoster.pdf" at bounding box center [706, 233] width 213 height 16
click at [638, 240] on p "Allergeneaushang AllergenePoster.pdf" at bounding box center [706, 233] width 213 height 16
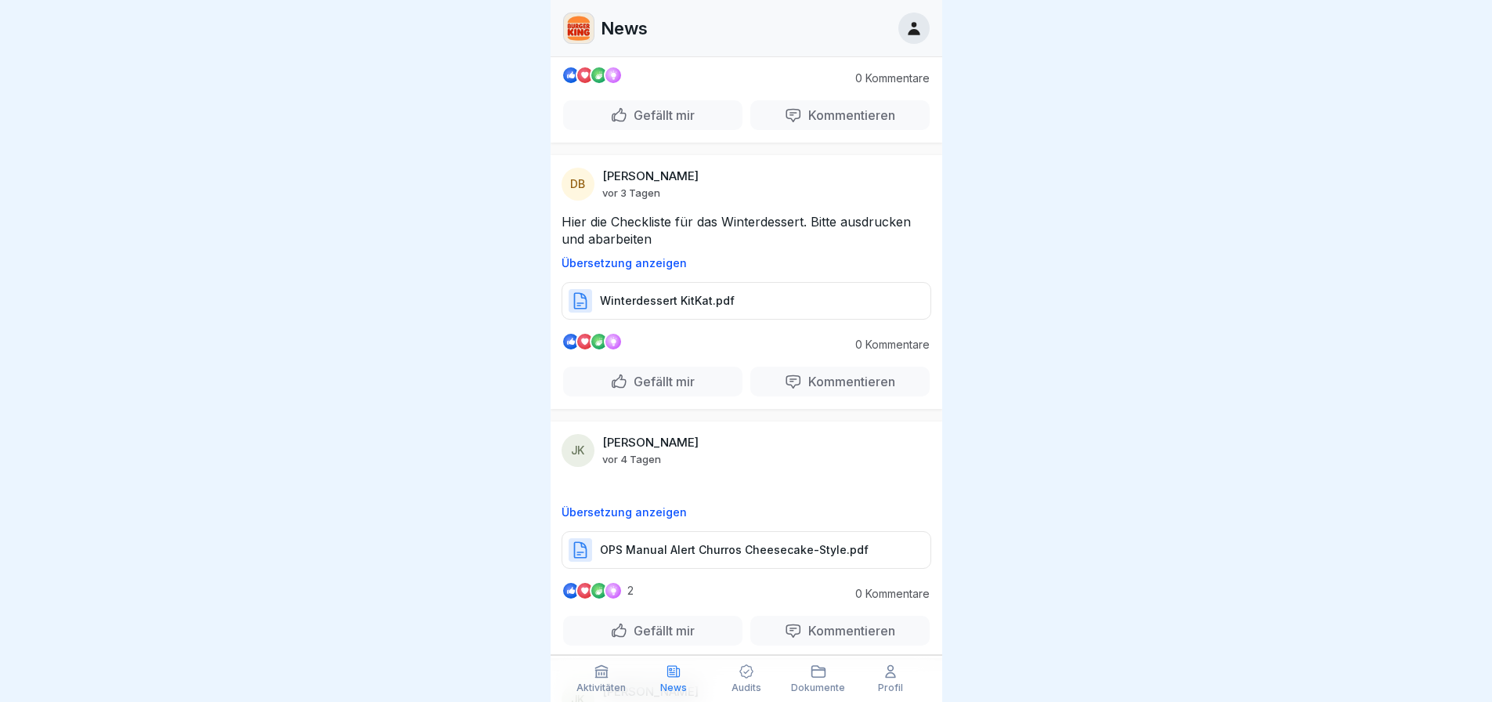
scroll to position [235, 0]
